Goal: Information Seeking & Learning: Learn about a topic

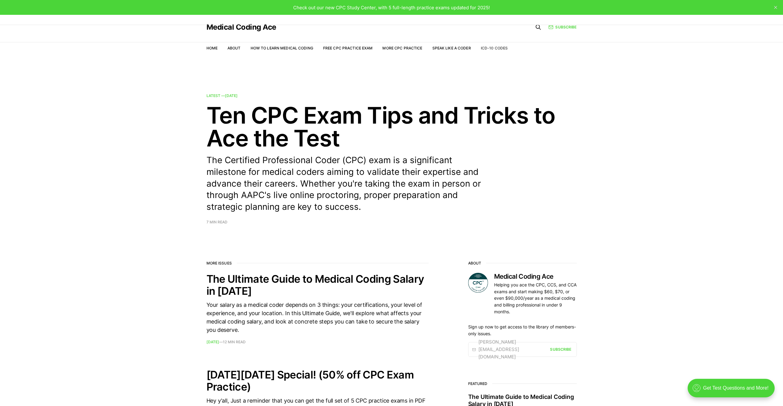
click at [488, 47] on link "ICD-10 Codes" at bounding box center [494, 48] width 27 height 5
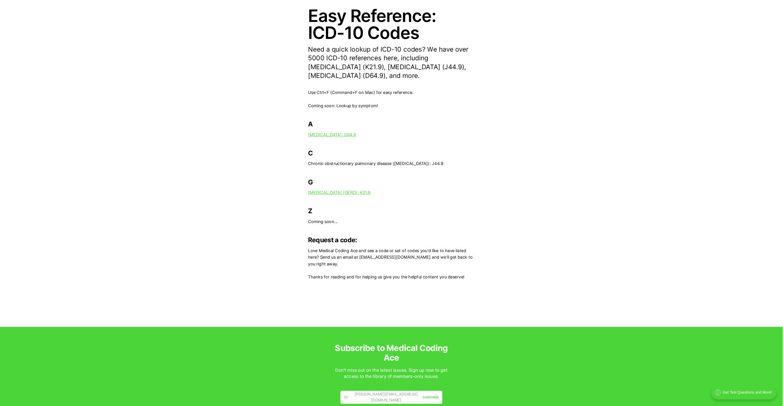
scroll to position [15, 0]
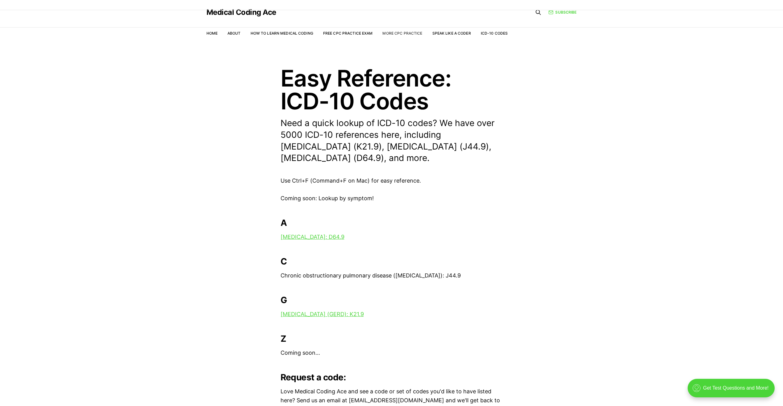
click at [406, 31] on link "More CPC Practice" at bounding box center [402, 33] width 40 height 5
click at [364, 313] on link "Gastroesophageal Reflux Disease (GERD): K21.9" at bounding box center [322, 314] width 83 height 6
